Goal: Obtain resource: Download file/media

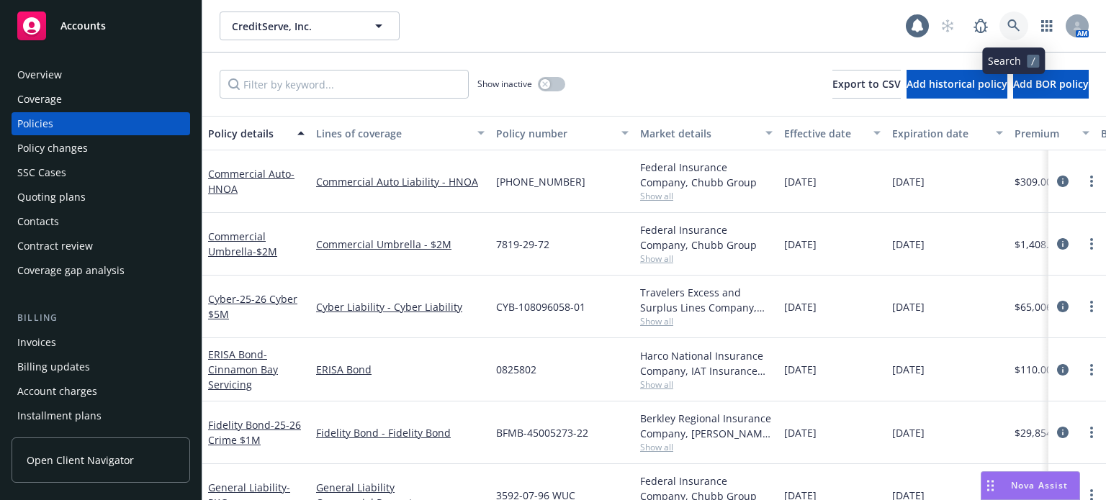
click at [1014, 22] on icon at bounding box center [1013, 25] width 12 height 12
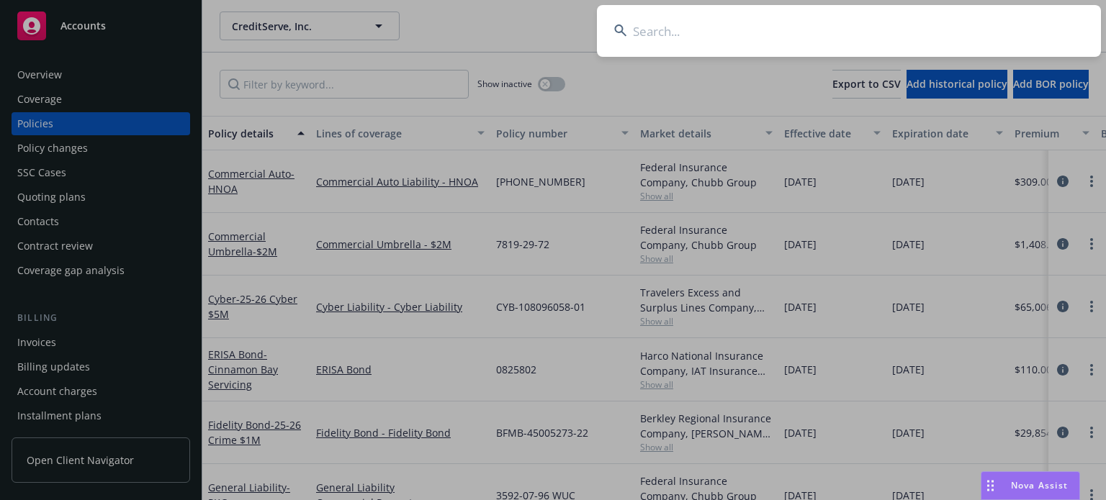
click at [799, 22] on input at bounding box center [849, 31] width 504 height 52
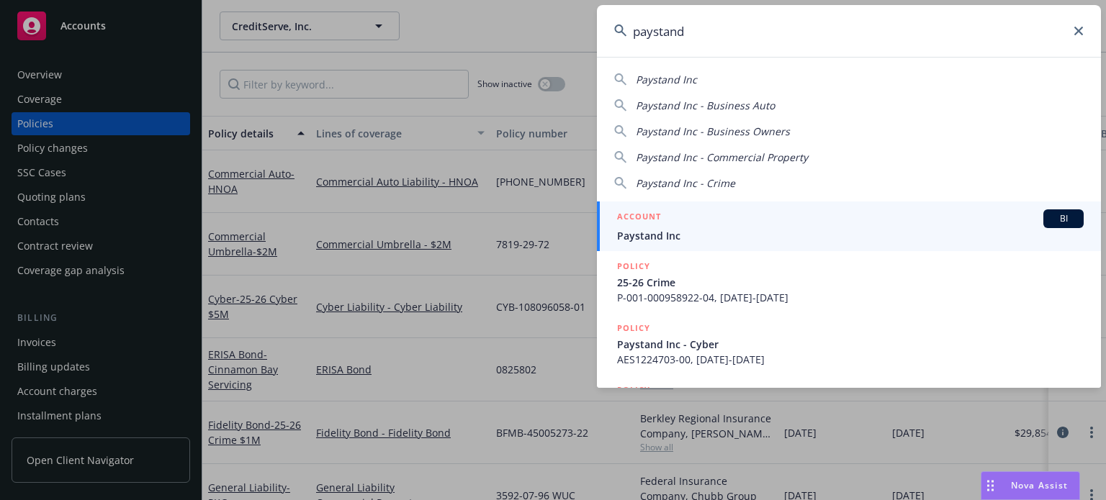
type input "paystand"
click at [666, 224] on div "ACCOUNT BI" at bounding box center [850, 218] width 466 height 19
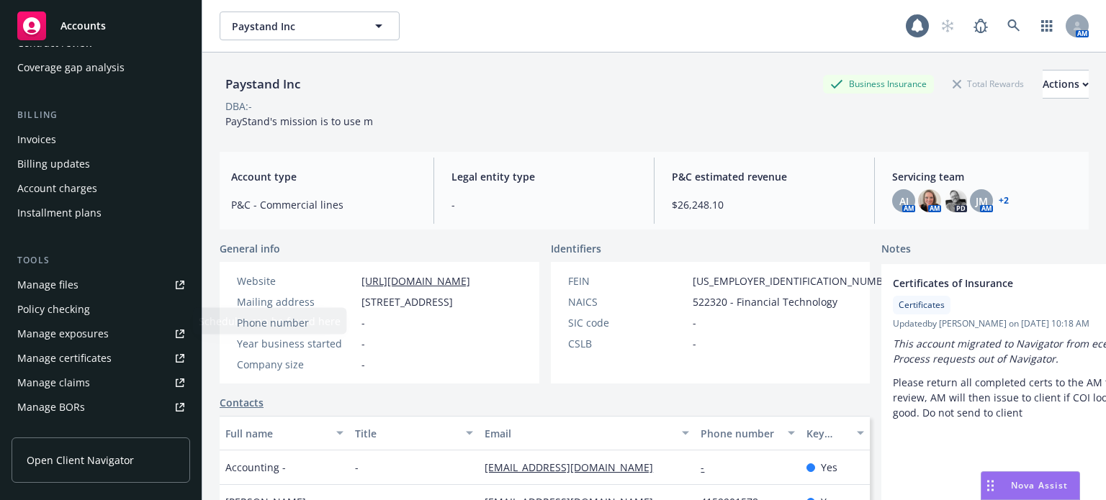
scroll to position [216, 0]
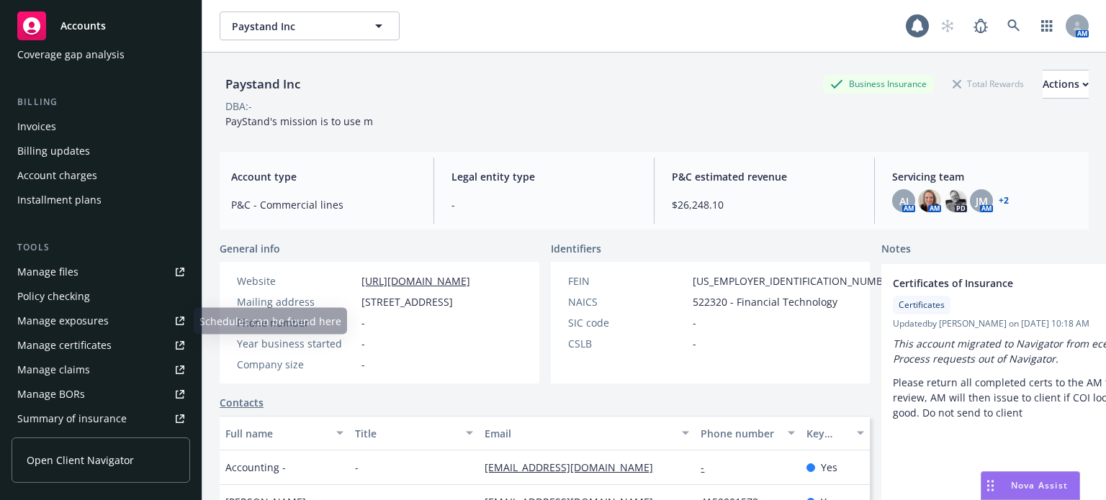
click at [72, 274] on div "Manage files" at bounding box center [47, 272] width 61 height 23
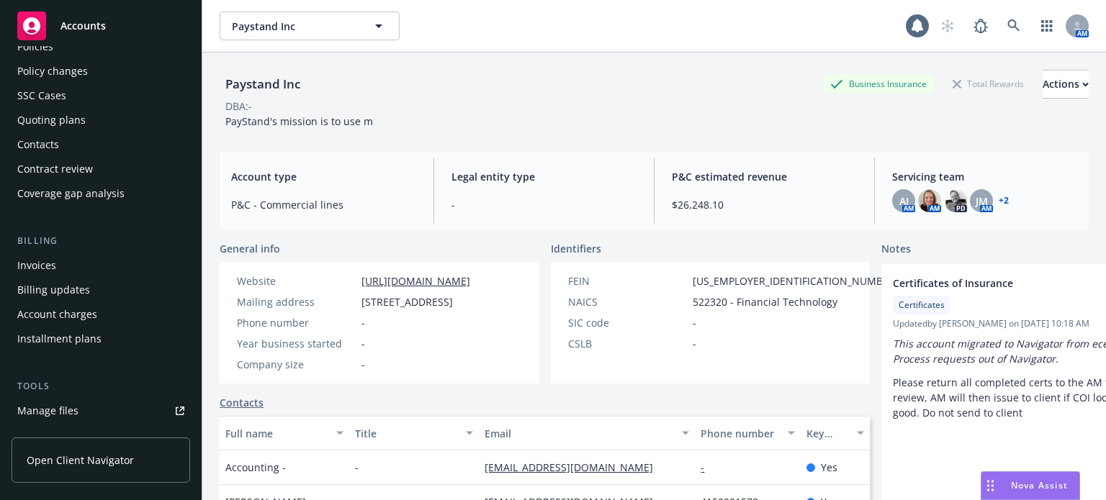
scroll to position [0, 0]
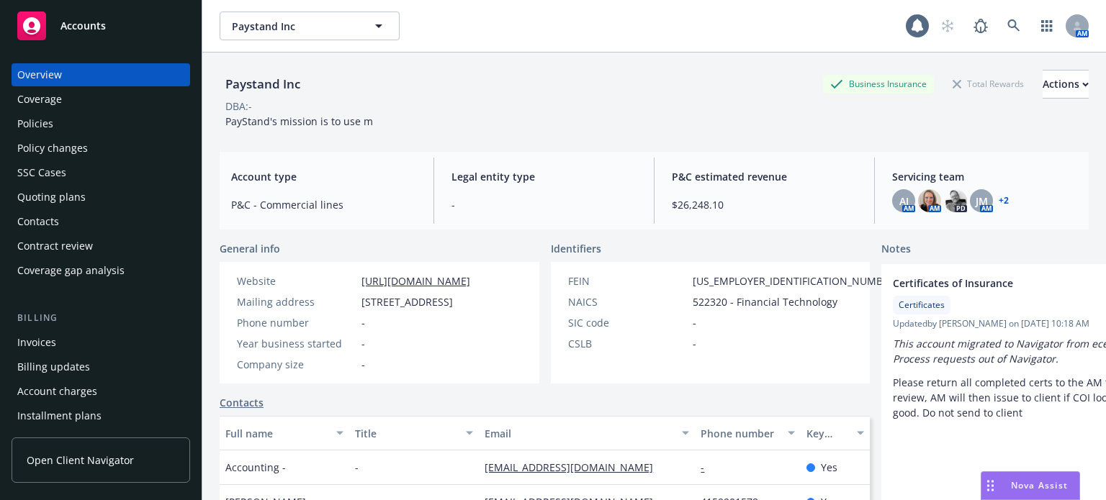
click at [69, 120] on div "Policies" at bounding box center [100, 123] width 167 height 23
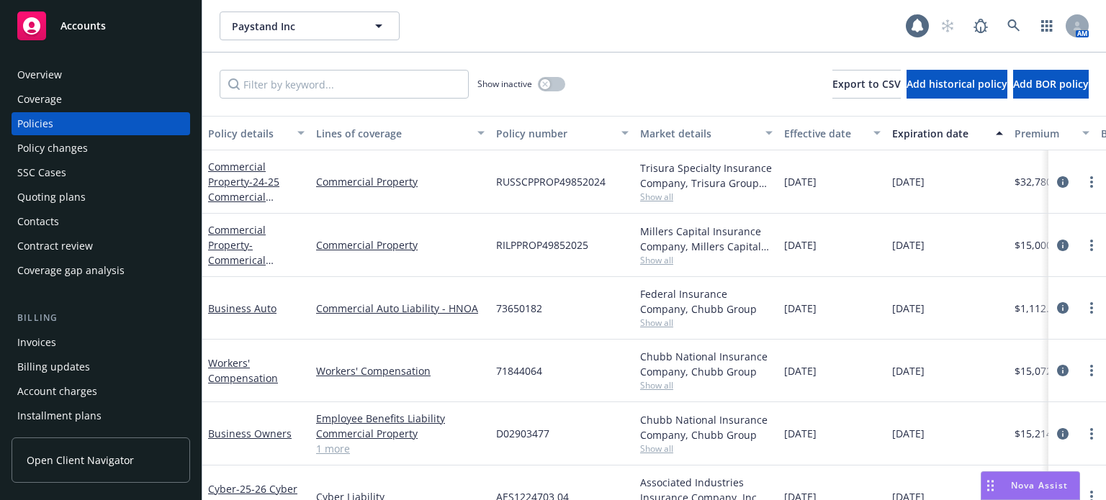
click at [253, 137] on div "Policy details" at bounding box center [248, 133] width 81 height 15
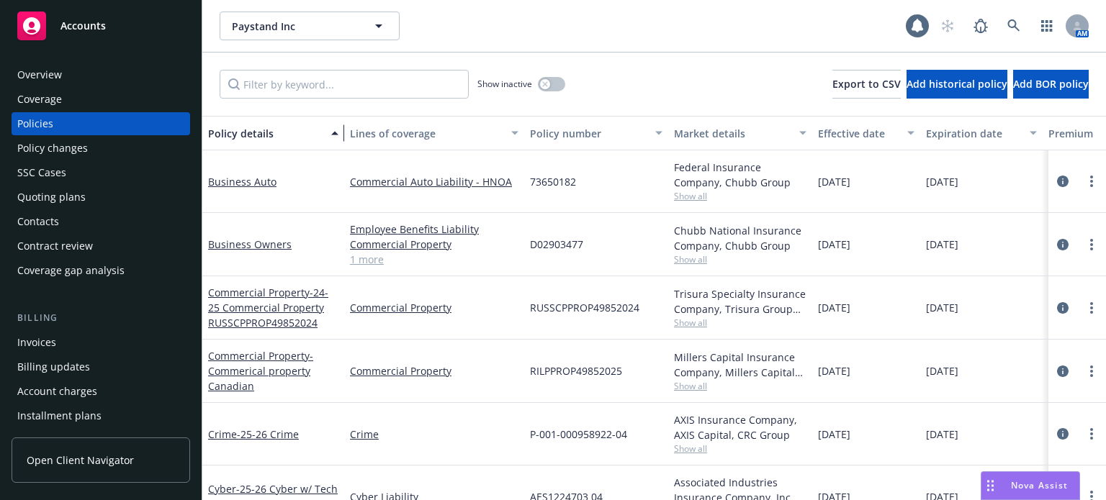
drag, startPoint x: 302, startPoint y: 146, endPoint x: 336, endPoint y: 147, distance: 33.8
click at [336, 147] on div "button" at bounding box center [336, 133] width 7 height 33
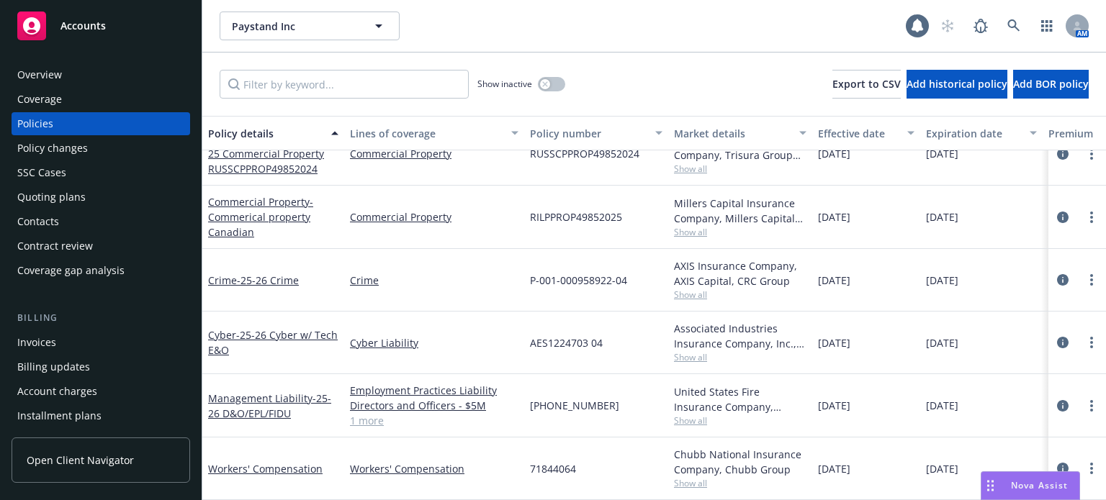
scroll to position [158, 0]
click at [266, 328] on span "- 25-26 Cyber w/ Tech E&O" at bounding box center [273, 342] width 130 height 29
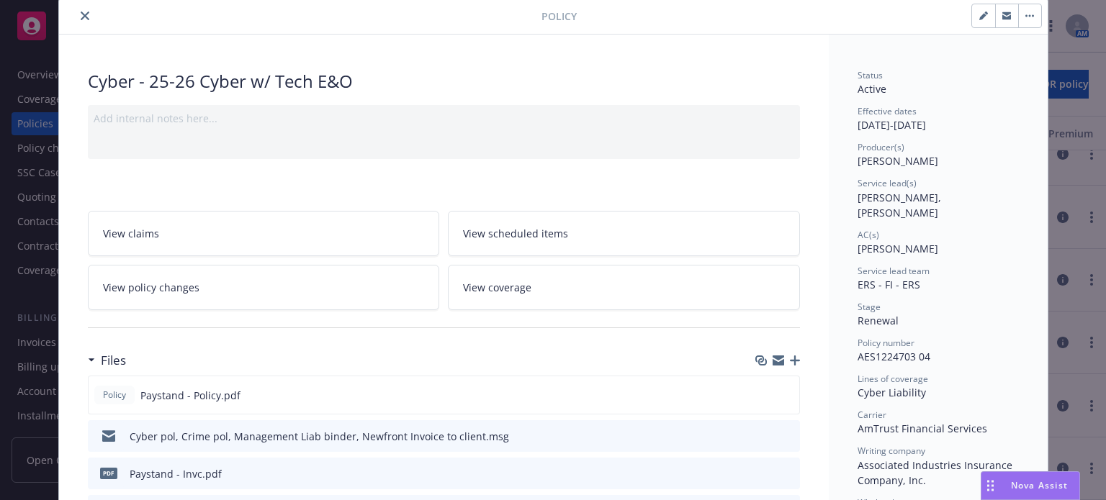
scroll to position [72, 0]
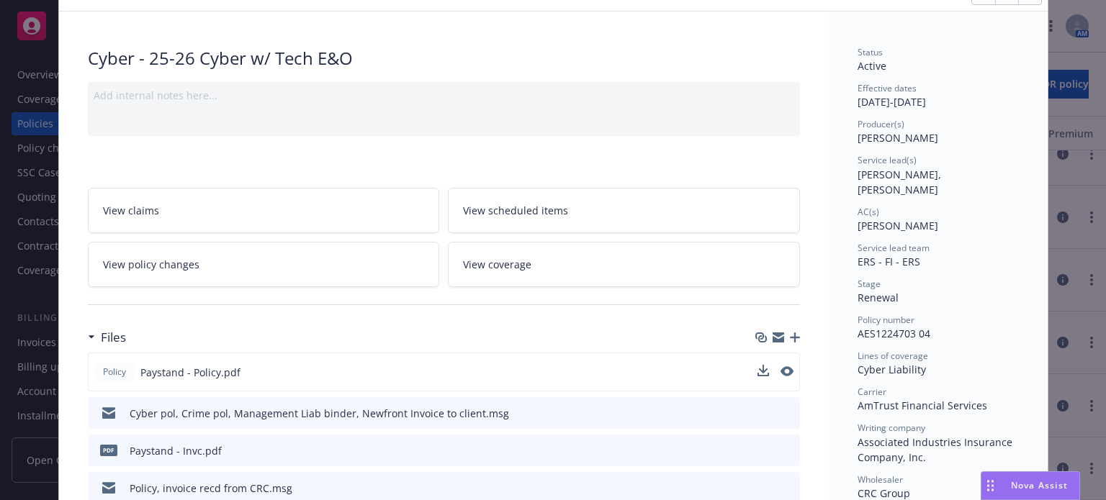
click at [763, 367] on div at bounding box center [775, 372] width 36 height 15
click at [761, 369] on icon "download file" at bounding box center [762, 372] width 12 height 12
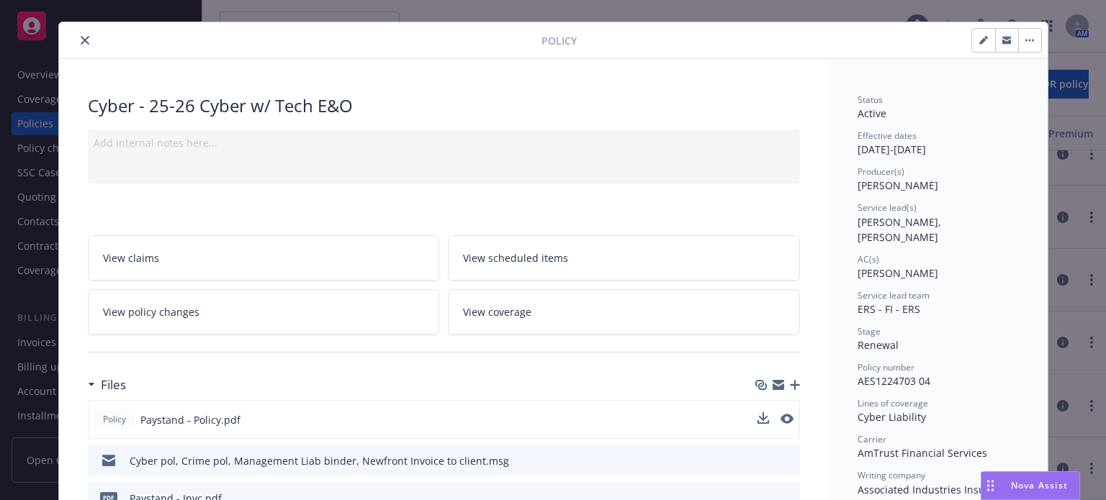
scroll to position [0, 0]
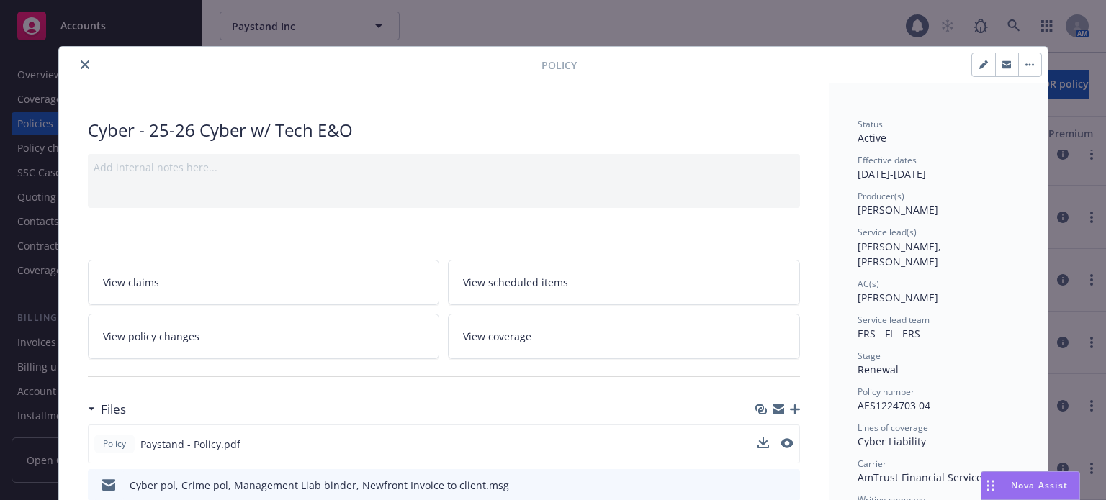
click at [81, 63] on icon "close" at bounding box center [85, 64] width 9 height 9
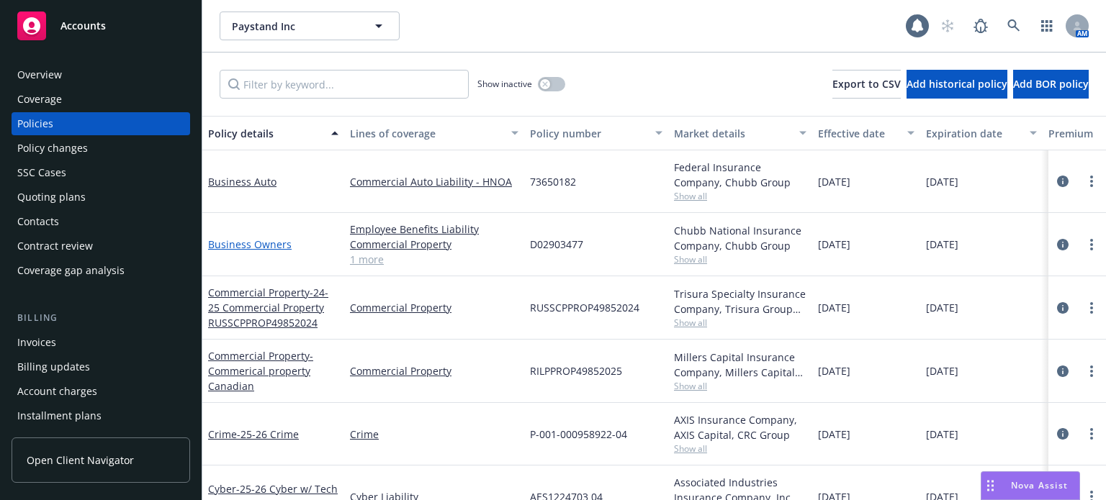
click at [243, 240] on link "Business Owners" at bounding box center [249, 245] width 83 height 14
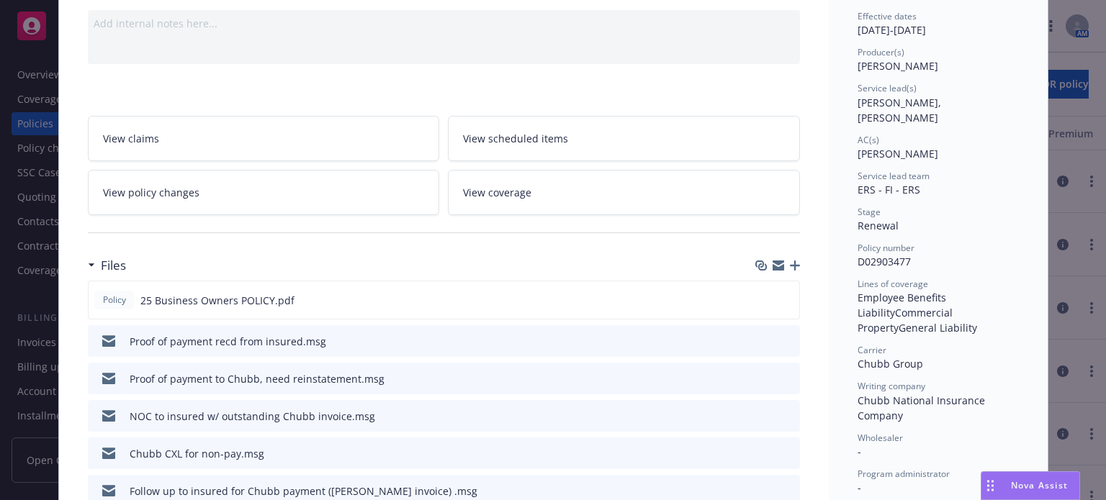
scroll to position [216, 0]
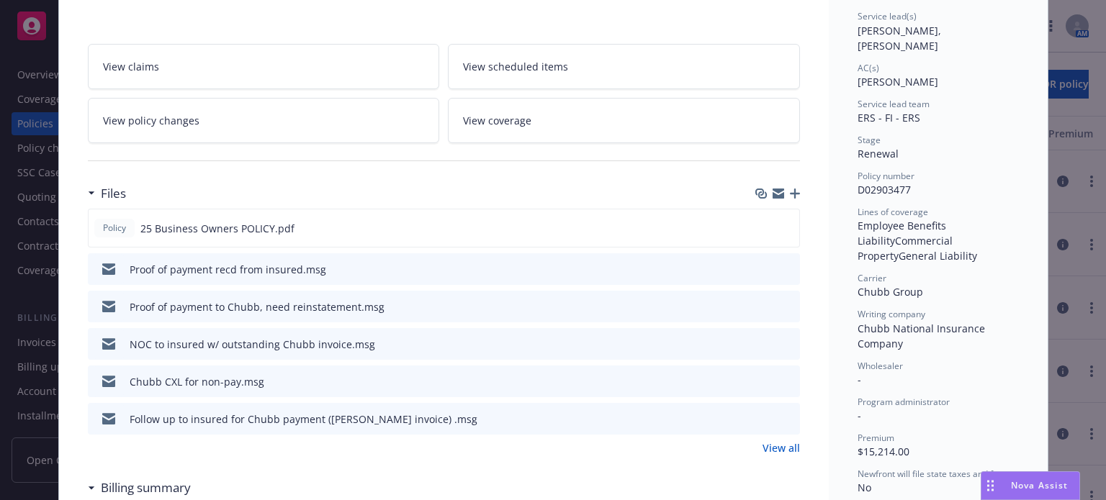
click at [770, 446] on link "View all" at bounding box center [780, 447] width 37 height 15
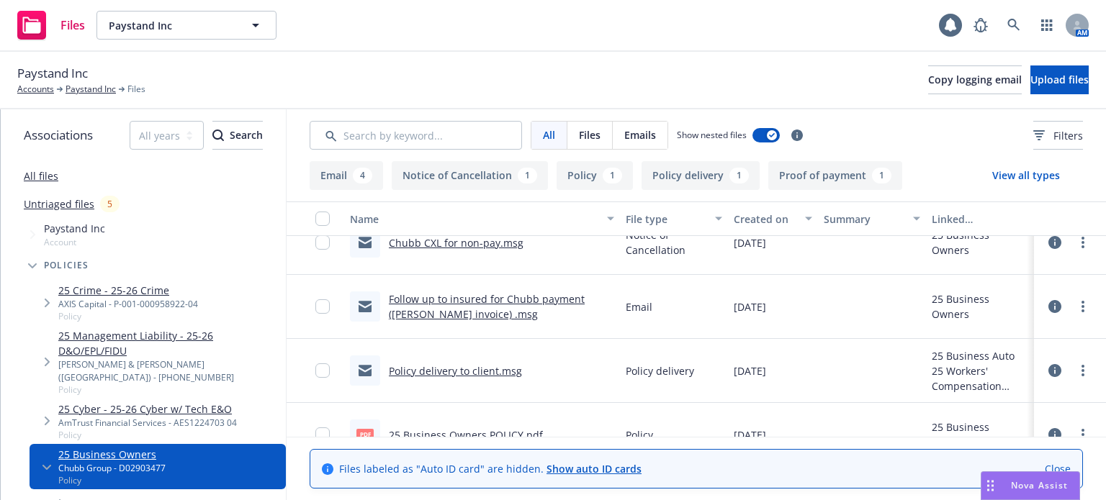
scroll to position [288, 0]
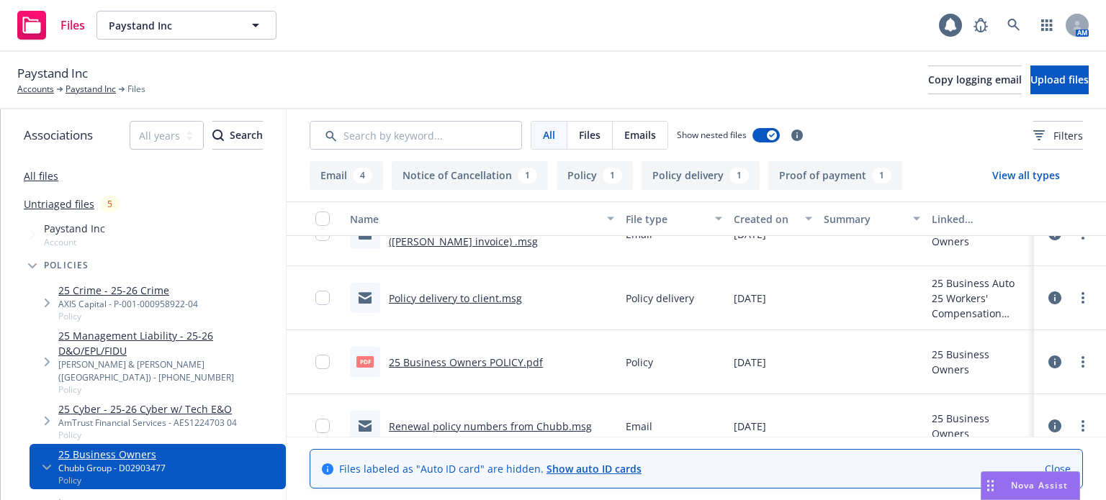
click at [448, 296] on link "Policy delivery to client.msg" at bounding box center [455, 298] width 133 height 14
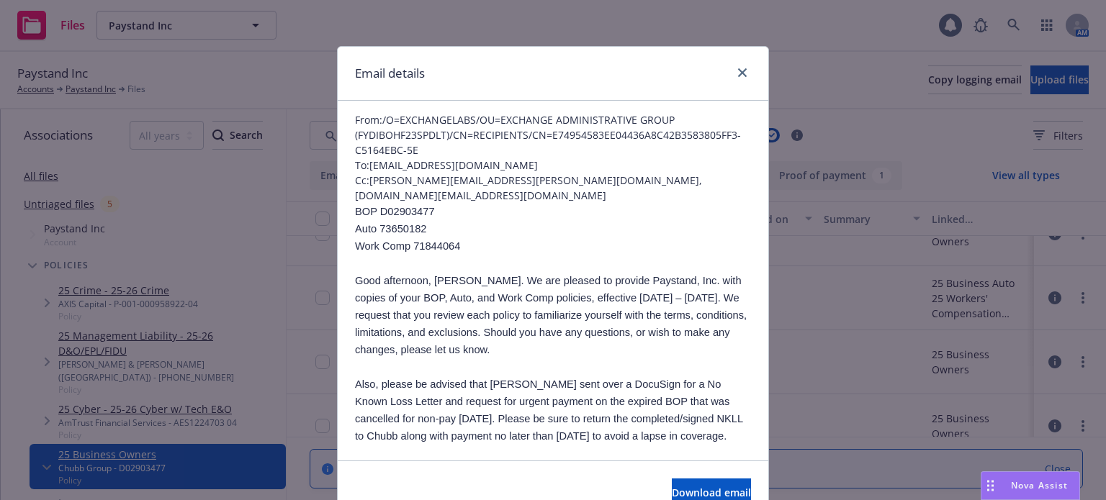
scroll to position [72, 0]
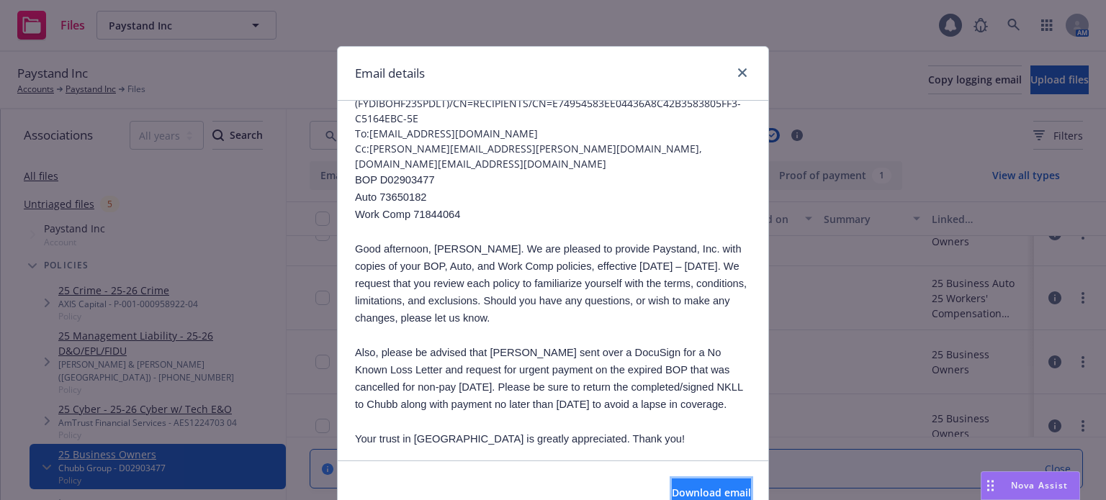
click at [672, 493] on span "Download email" at bounding box center [711, 493] width 79 height 14
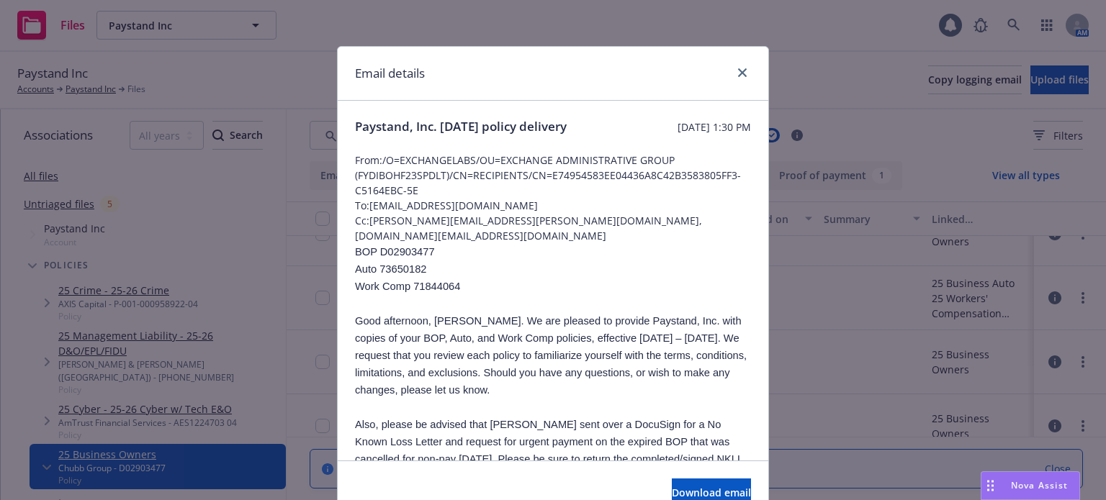
click at [738, 75] on icon "close" at bounding box center [742, 72] width 9 height 9
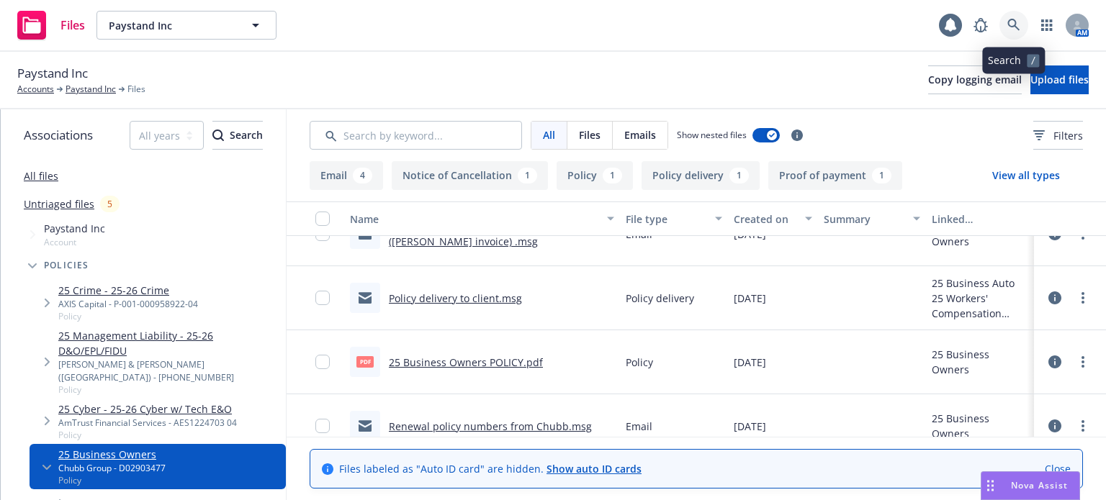
click at [1013, 26] on icon at bounding box center [1013, 25] width 12 height 12
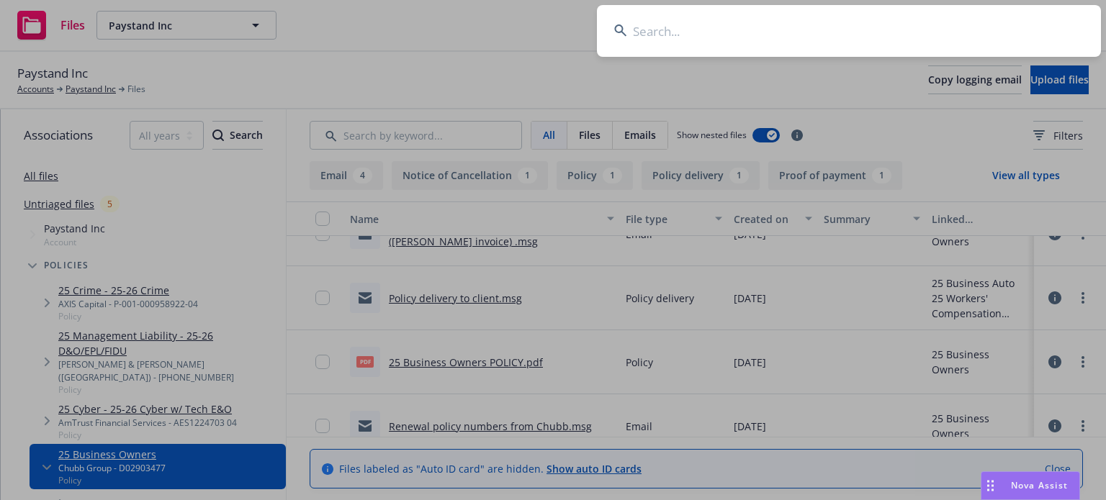
click at [679, 34] on input at bounding box center [849, 31] width 504 height 52
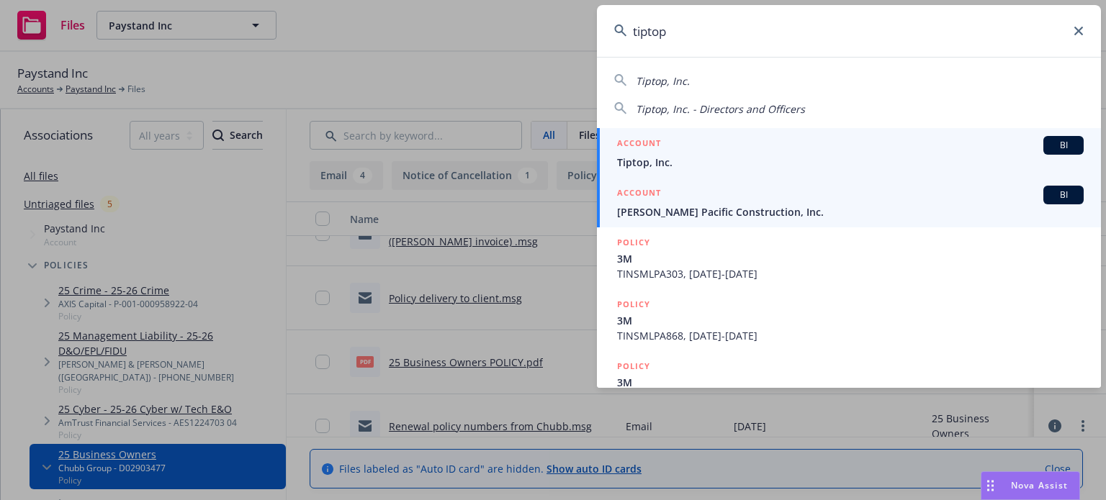
type input "tiptop"
click at [675, 180] on link "ACCOUNT BI Tilton Pacific Construction, Inc." at bounding box center [849, 203] width 504 height 50
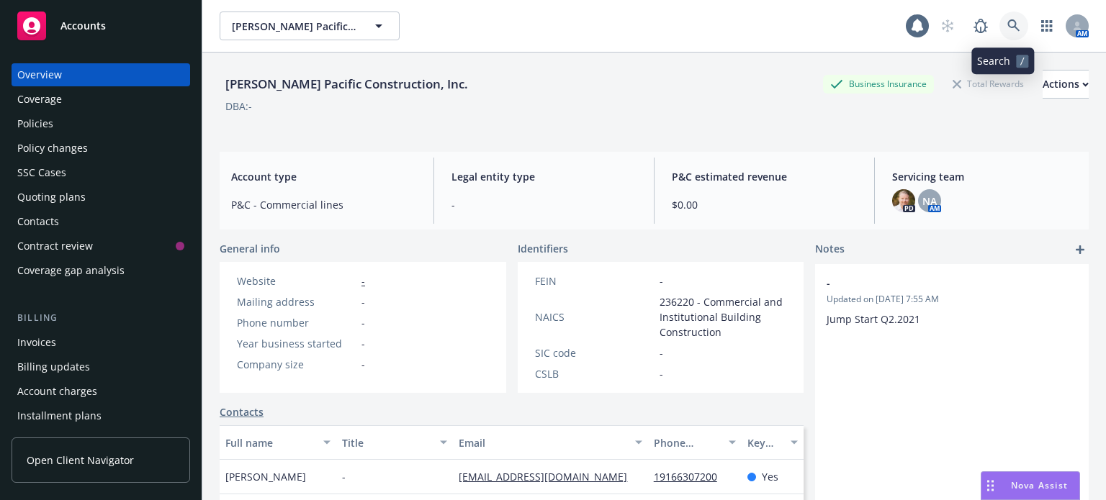
click at [999, 18] on link at bounding box center [1013, 26] width 29 height 29
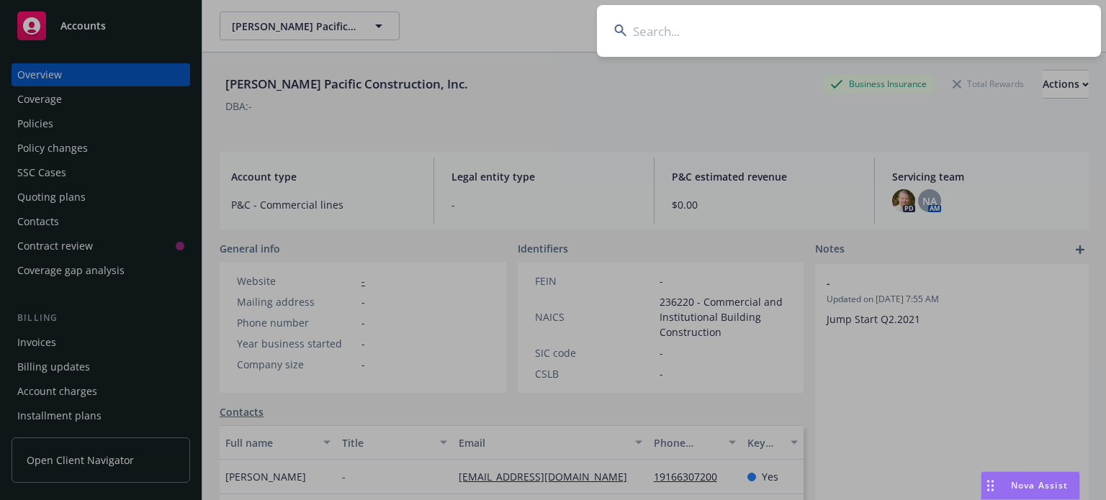
click at [819, 22] on input at bounding box center [849, 31] width 504 height 52
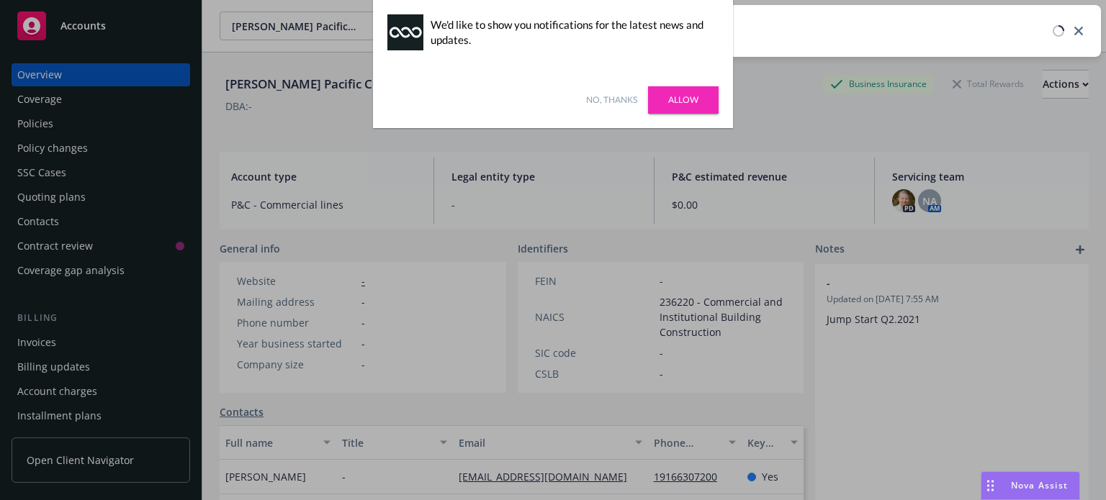
type input "tiptop"
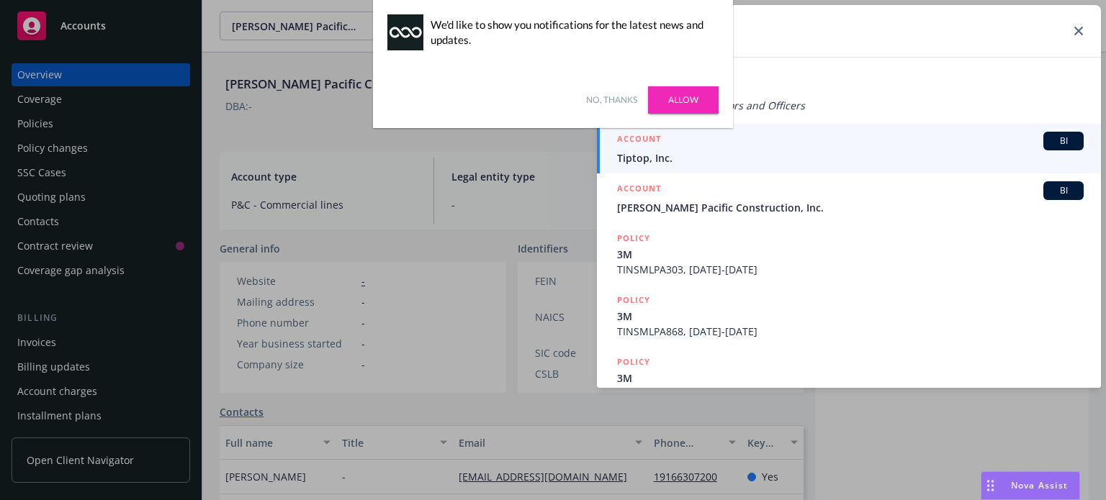
click at [609, 101] on link "No, thanks" at bounding box center [611, 100] width 51 height 13
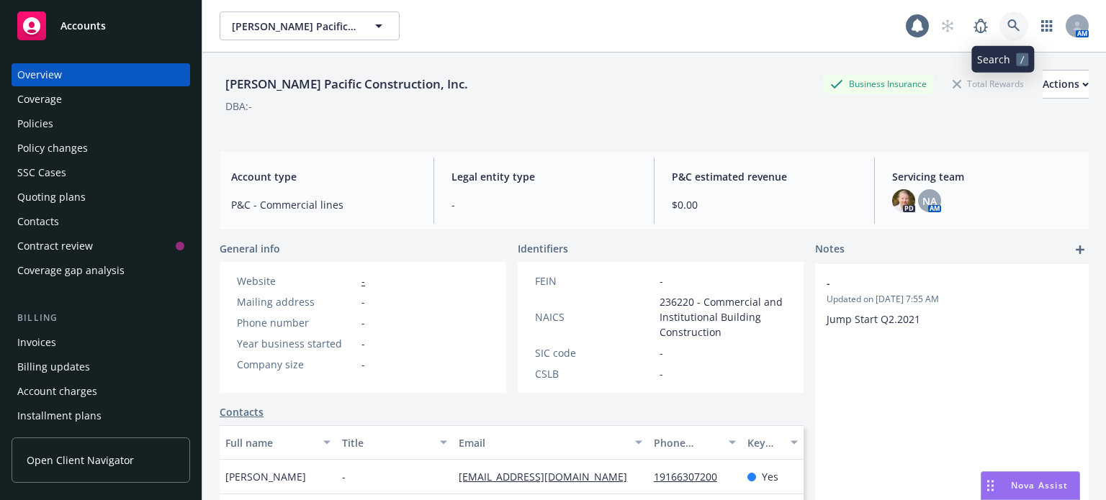
click at [1007, 19] on link at bounding box center [1013, 26] width 29 height 29
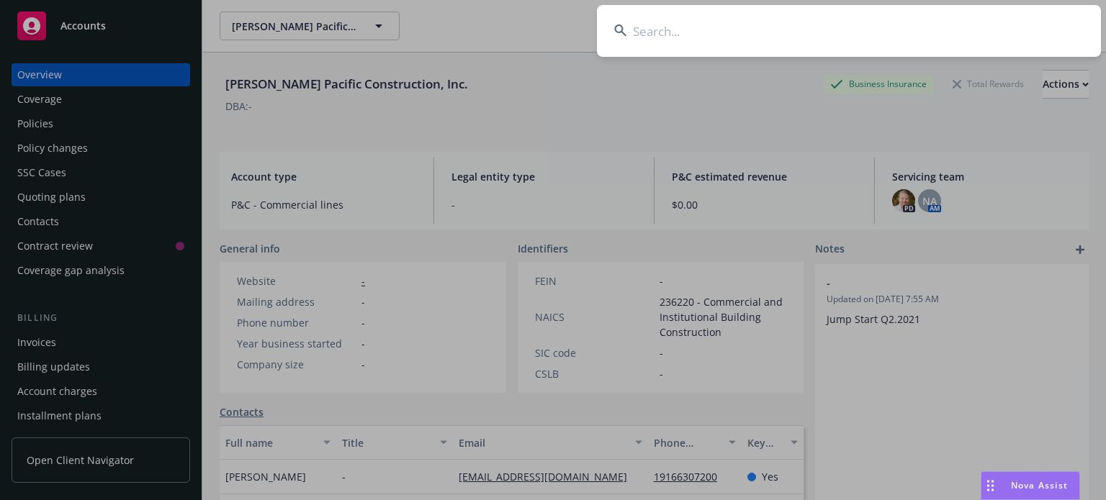
click at [812, 45] on input at bounding box center [849, 31] width 504 height 52
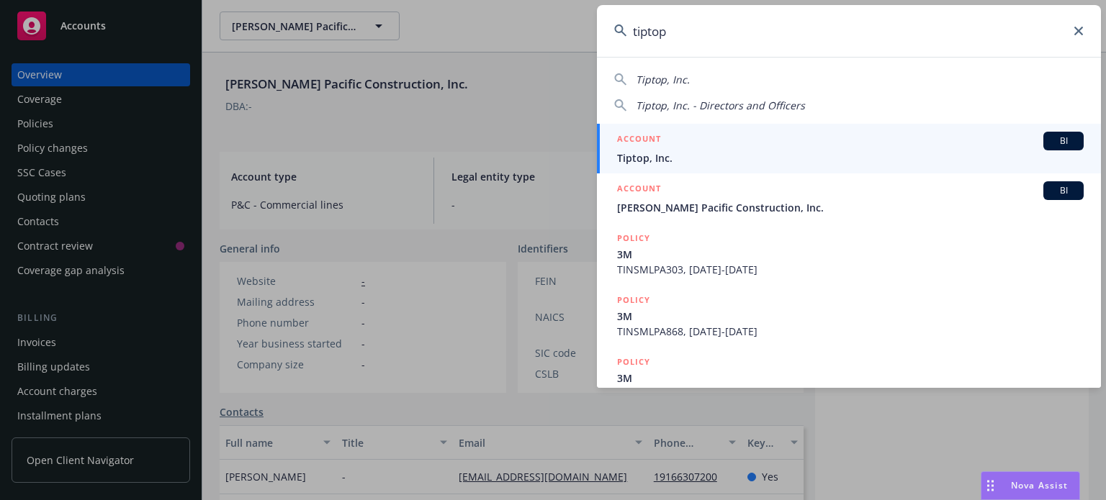
type input "tiptop"
click at [651, 151] on span "Tiptop, Inc." at bounding box center [850, 157] width 466 height 15
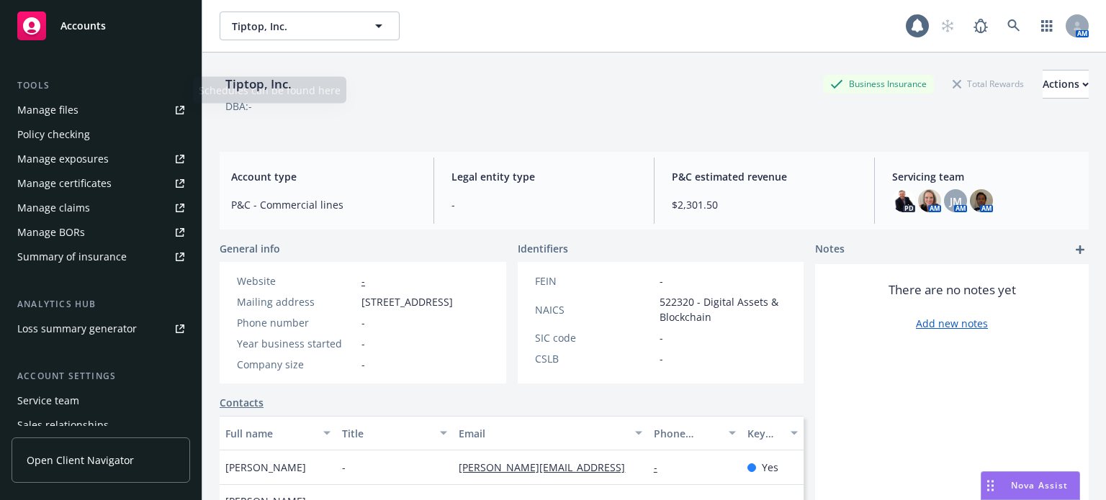
scroll to position [461, 0]
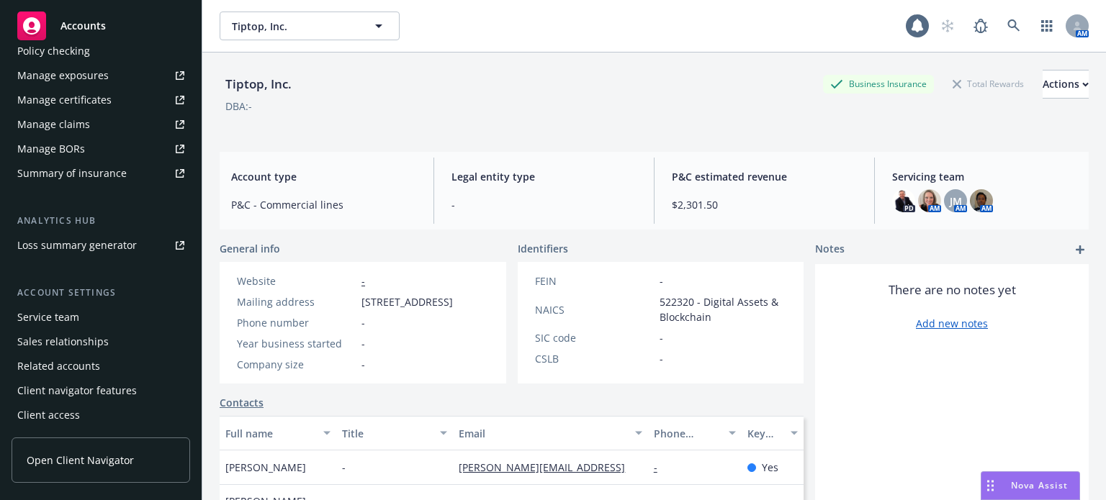
click at [65, 316] on div "Service team" at bounding box center [48, 317] width 62 height 23
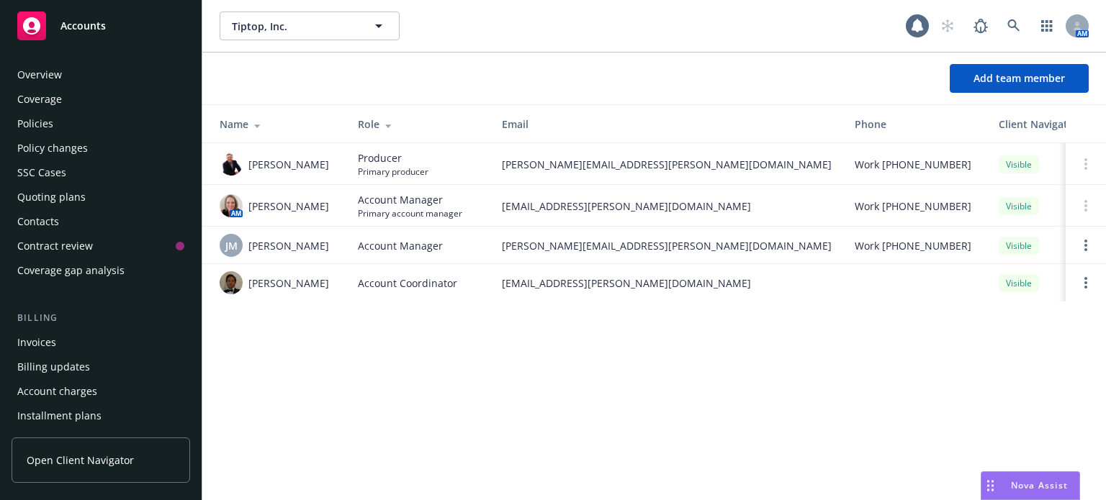
click at [65, 123] on div "Policies" at bounding box center [100, 123] width 167 height 23
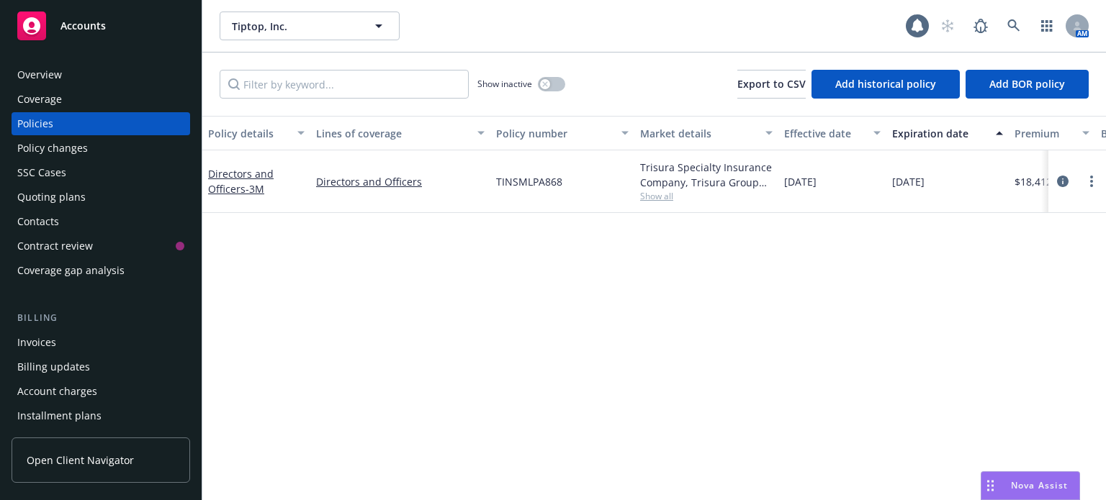
click at [648, 197] on span "Show all" at bounding box center [706, 196] width 132 height 12
